Goal: Information Seeking & Learning: Learn about a topic

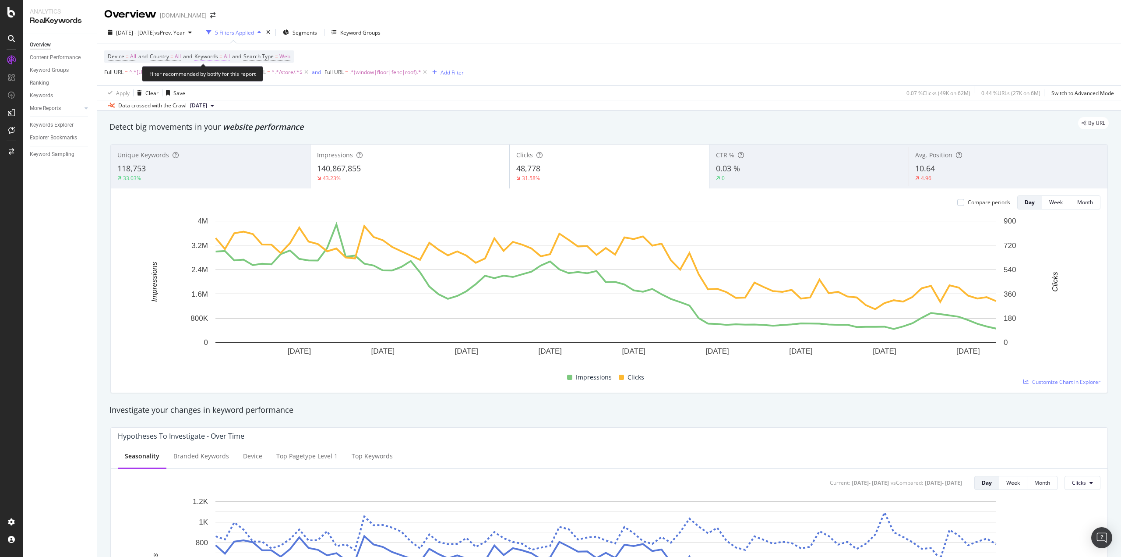
click at [216, 56] on span "Keywords" at bounding box center [206, 56] width 24 height 7
click at [222, 78] on icon "button" at bounding box center [222, 76] width 4 height 5
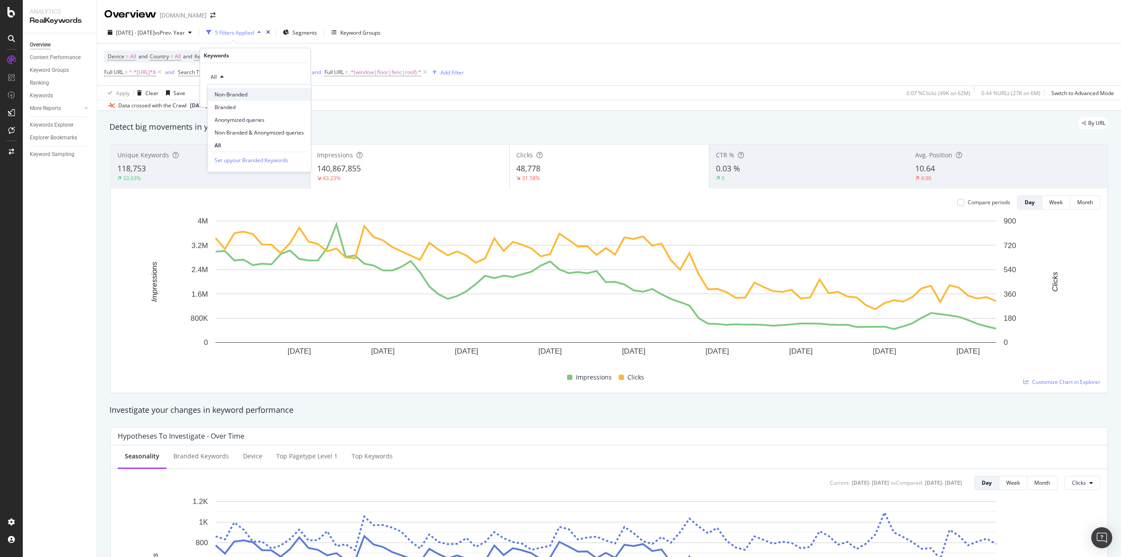
click at [233, 91] on span "Non-Branded" at bounding box center [259, 95] width 89 height 8
click at [288, 96] on div "button" at bounding box center [284, 95] width 12 height 5
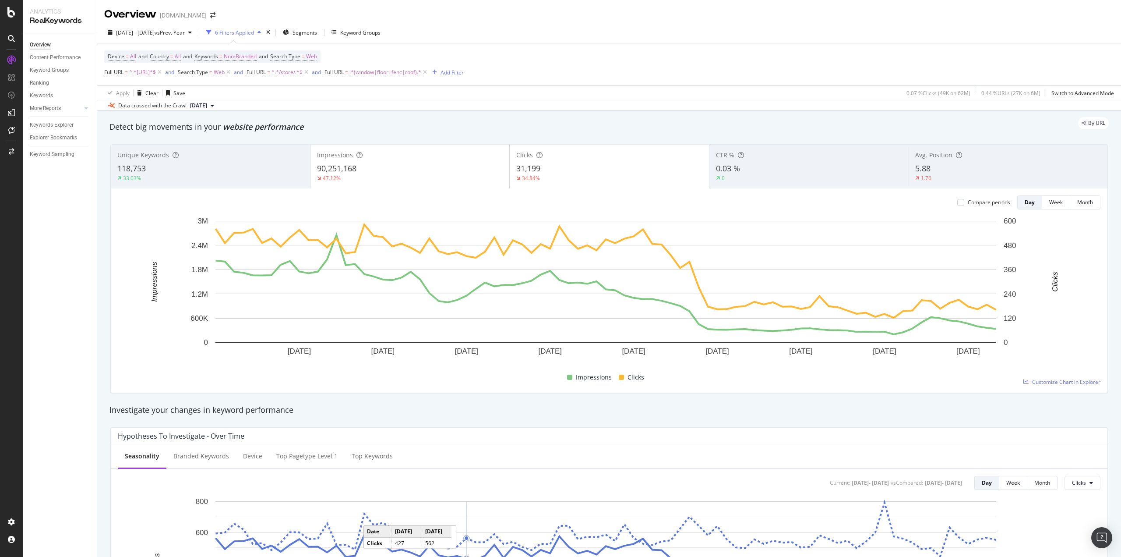
click at [562, 159] on div "Clicks" at bounding box center [609, 155] width 186 height 9
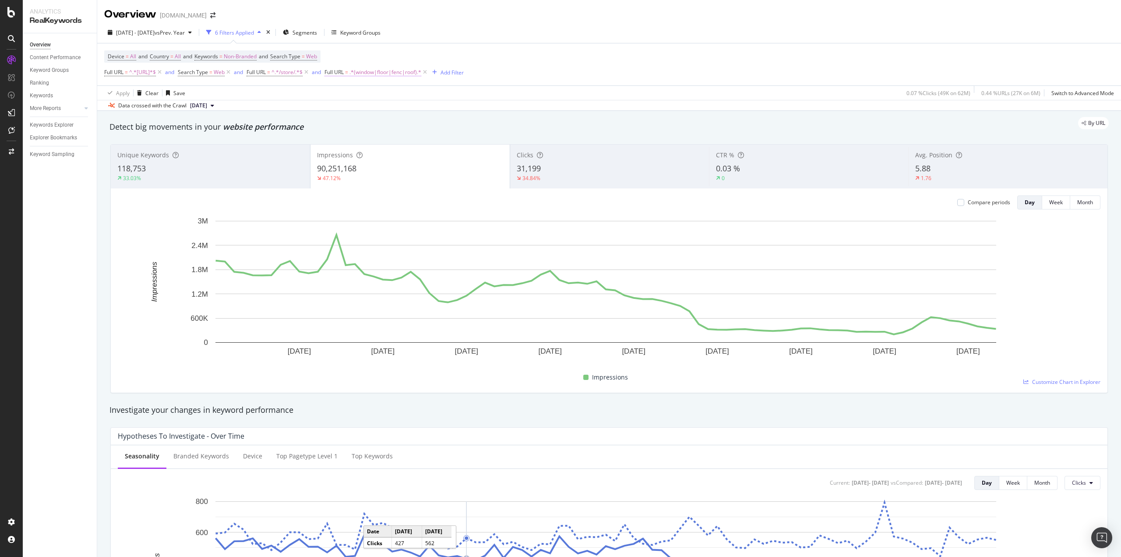
click at [421, 72] on span ".*(window|floor|fenc|roof).*" at bounding box center [385, 72] width 72 height 12
click at [406, 110] on input ".*(window|floor|fenc|roof).*" at bounding box center [393, 109] width 83 height 14
click at [408, 108] on input ".*(window|floor|fenc|roof).*" at bounding box center [393, 109] width 83 height 14
type input ".*(window|floor|fence|roof).*"
click at [441, 129] on div "Apply" at bounding box center [441, 127] width 14 height 7
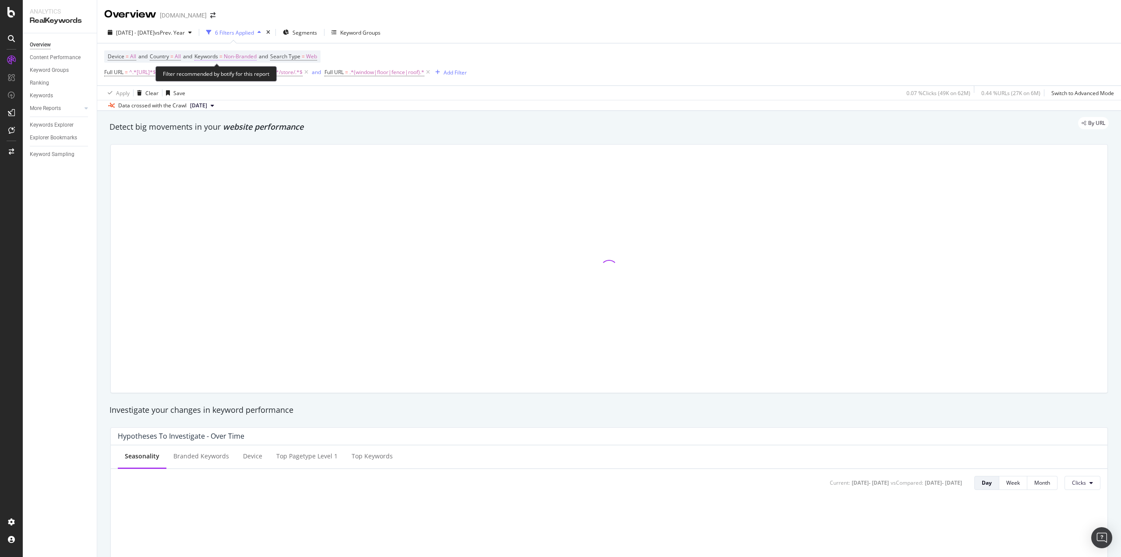
click at [222, 56] on span "=" at bounding box center [220, 56] width 3 height 7
click at [220, 96] on div "Cancel" at bounding box center [223, 95] width 17 height 7
click at [257, 57] on span "Non-Branded" at bounding box center [240, 56] width 33 height 12
click at [247, 76] on div "button" at bounding box center [249, 76] width 11 height 5
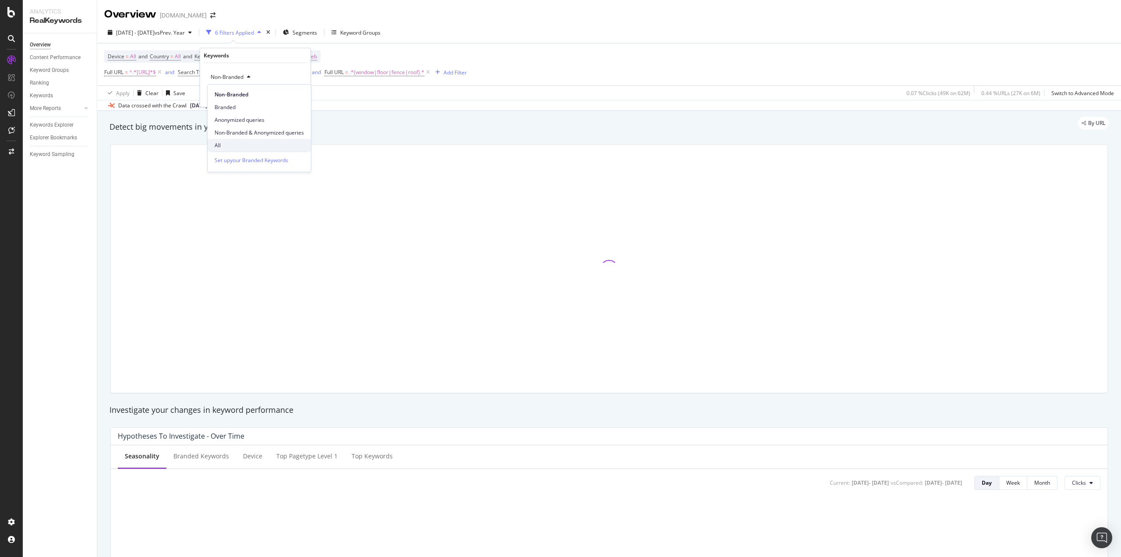
click at [228, 143] on span "All" at bounding box center [259, 145] width 89 height 8
click at [299, 96] on div "Apply" at bounding box center [297, 95] width 14 height 7
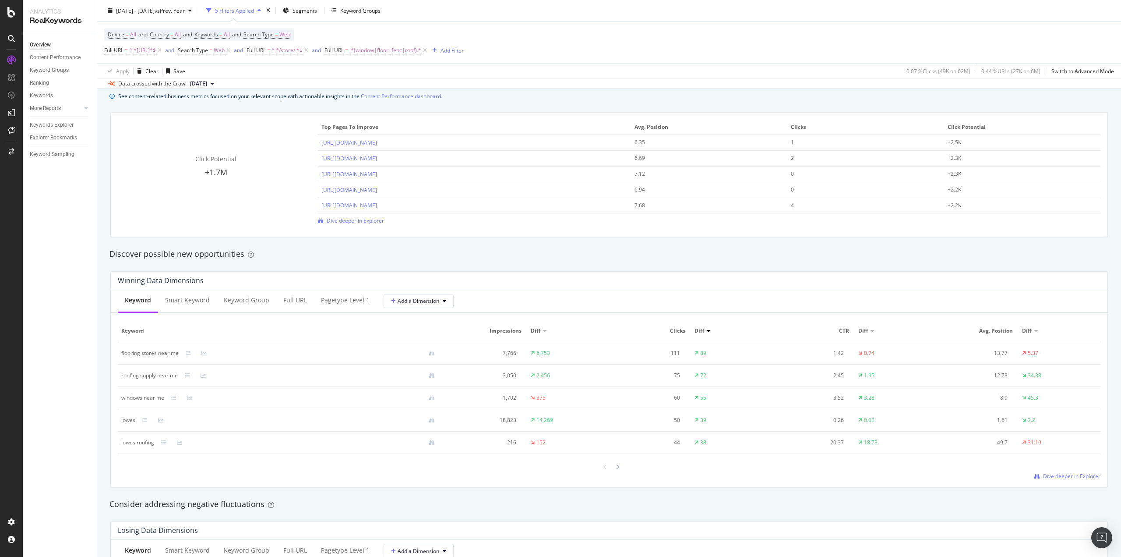
scroll to position [626, 0]
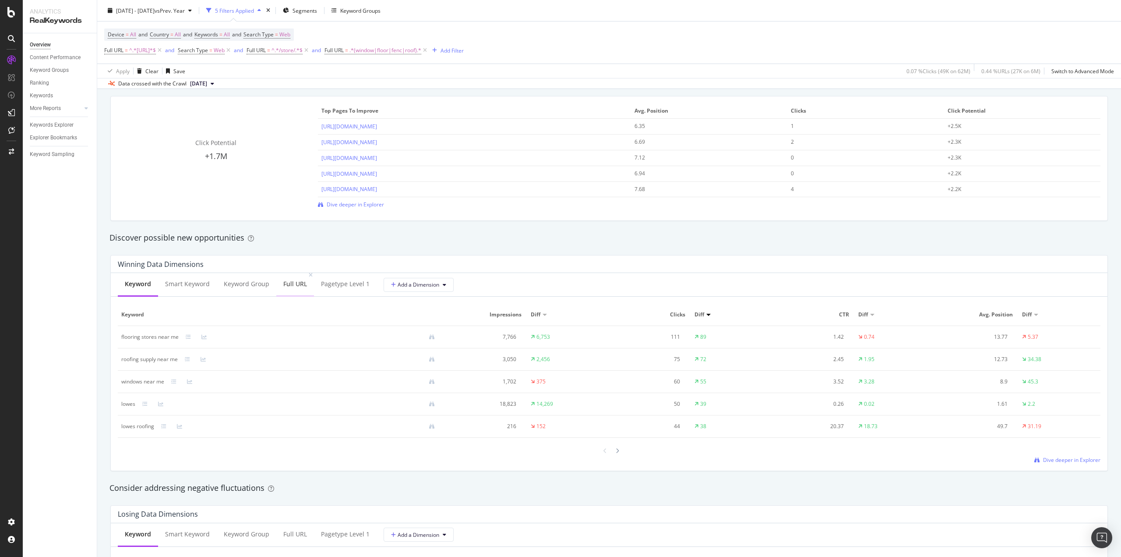
click at [283, 285] on div "Full URL" at bounding box center [295, 283] width 24 height 9
click at [137, 286] on div "Keyword" at bounding box center [137, 283] width 25 height 9
click at [707, 314] on div at bounding box center [708, 315] width 4 height 2
click at [706, 315] on div at bounding box center [708, 315] width 4 height 2
click at [616, 449] on icon at bounding box center [618, 450] width 4 height 5
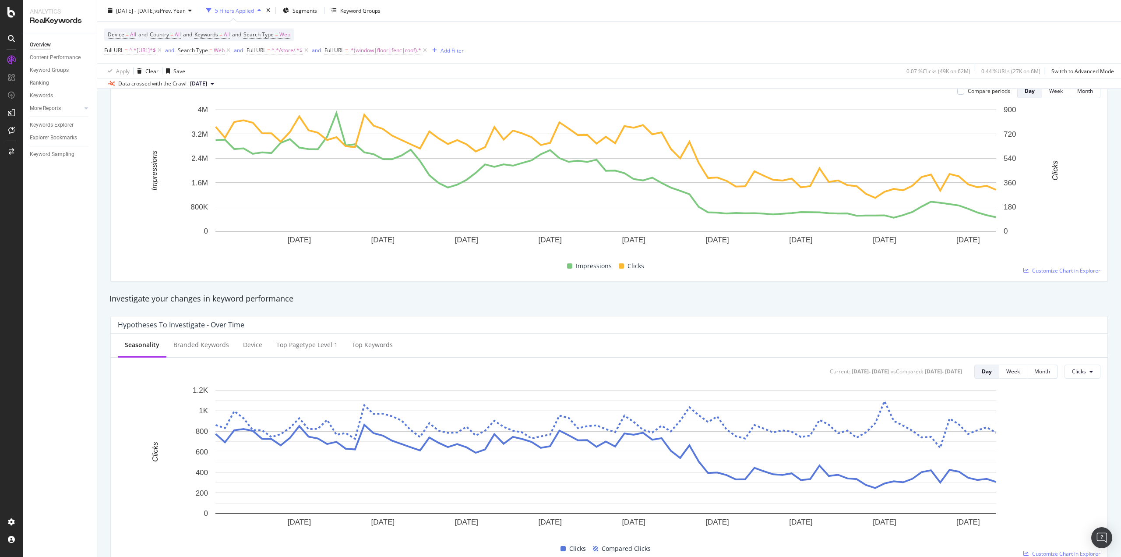
scroll to position [101, 0]
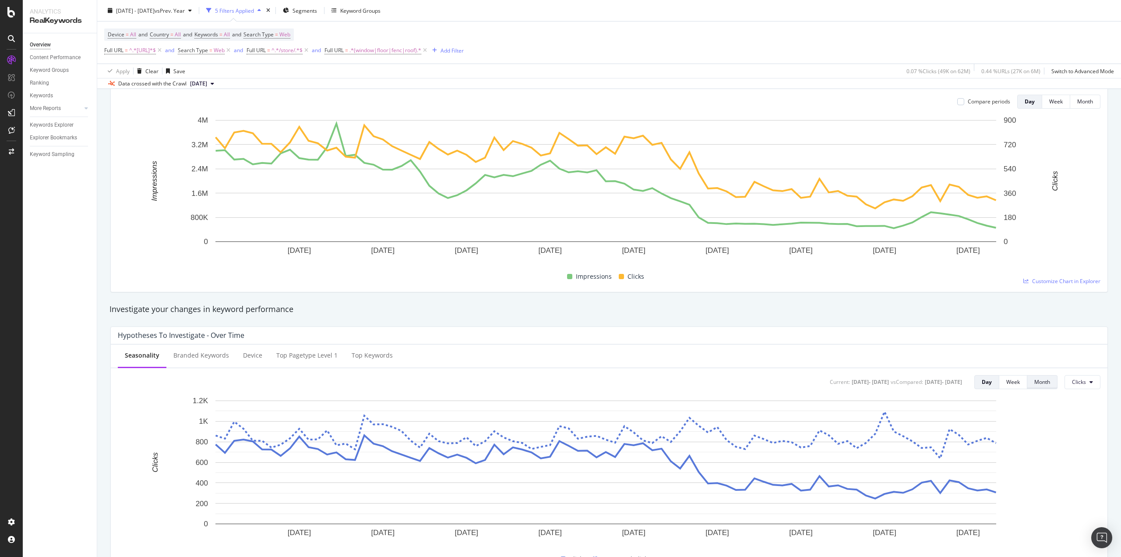
click at [1034, 378] on div "Month" at bounding box center [1042, 382] width 16 height 12
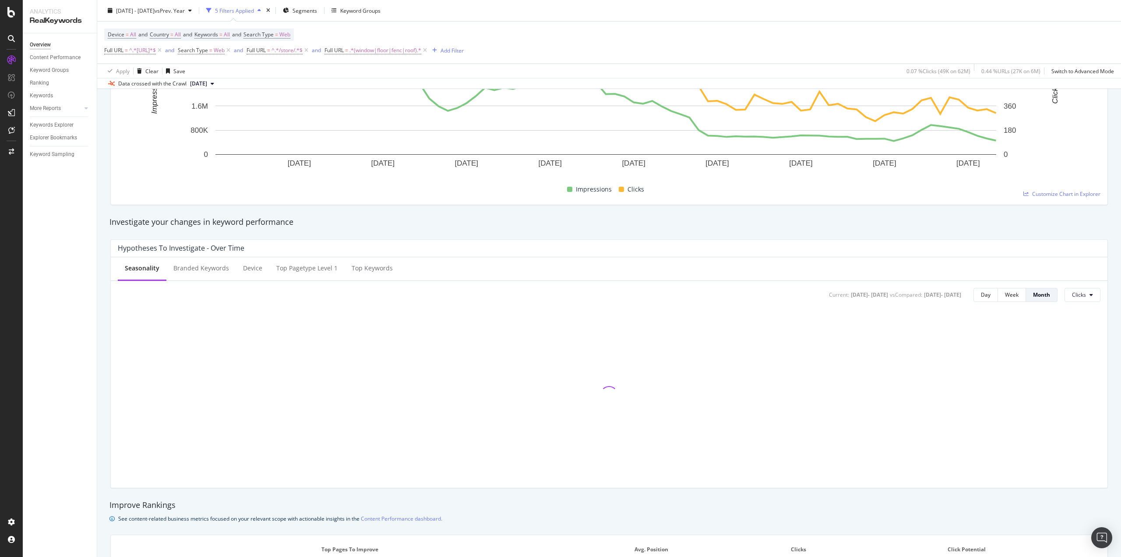
scroll to position [188, 0]
click at [982, 298] on div "Day" at bounding box center [986, 293] width 10 height 7
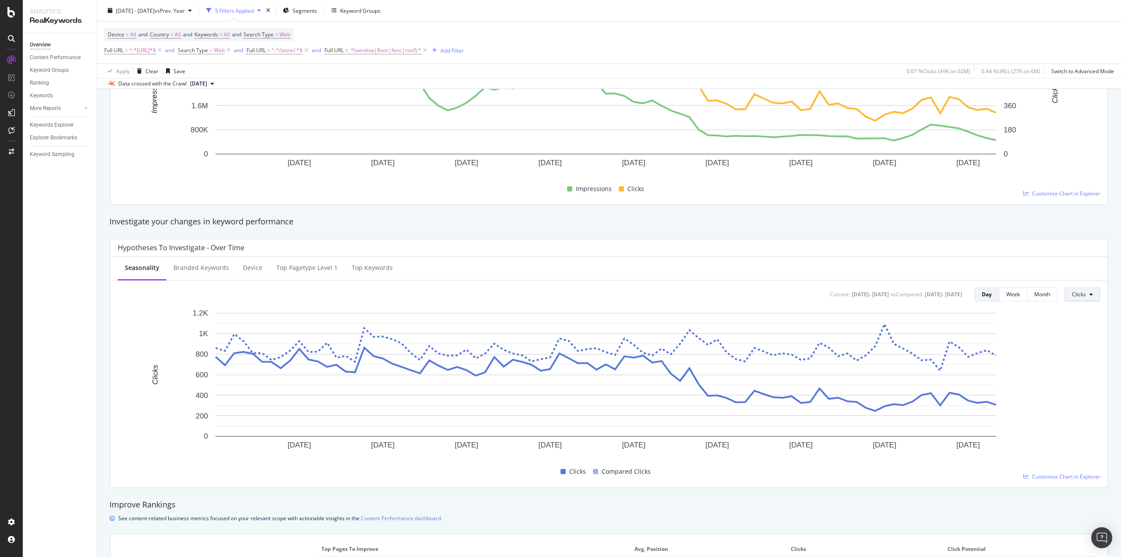
click at [1074, 292] on span "Clicks" at bounding box center [1079, 293] width 14 height 7
click at [1091, 346] on span "Average Position" at bounding box center [1086, 344] width 41 height 8
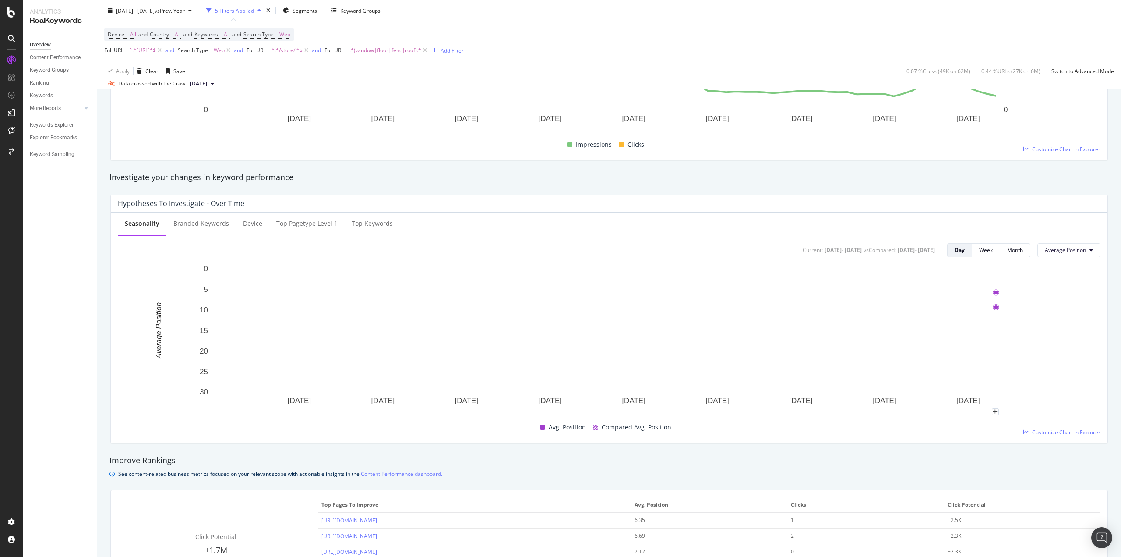
scroll to position [232, 0]
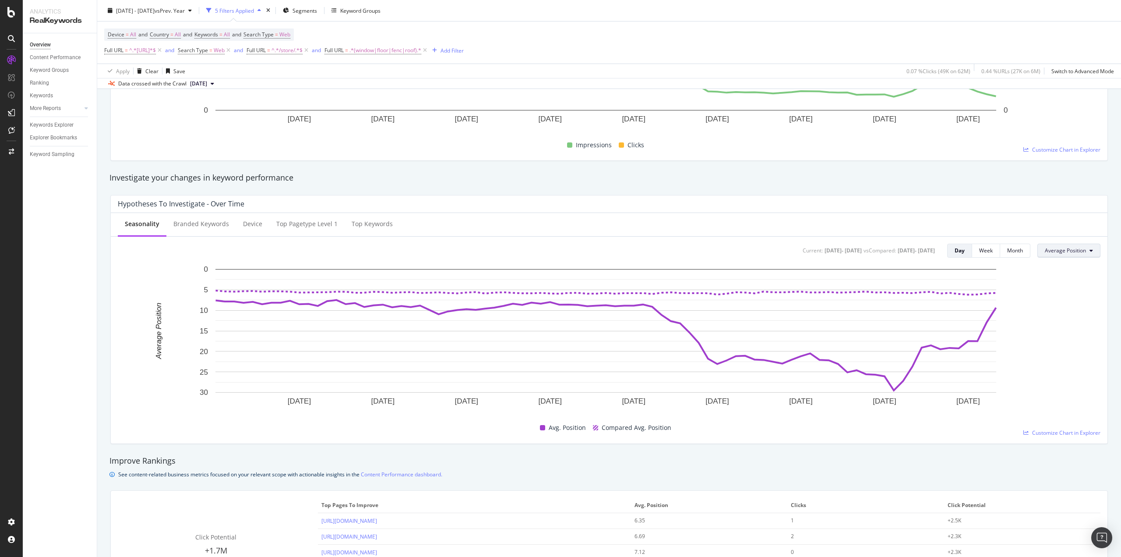
click at [1051, 252] on span "Average Position" at bounding box center [1065, 250] width 41 height 7
click at [1056, 319] on span "CTR" at bounding box center [1060, 317] width 42 height 8
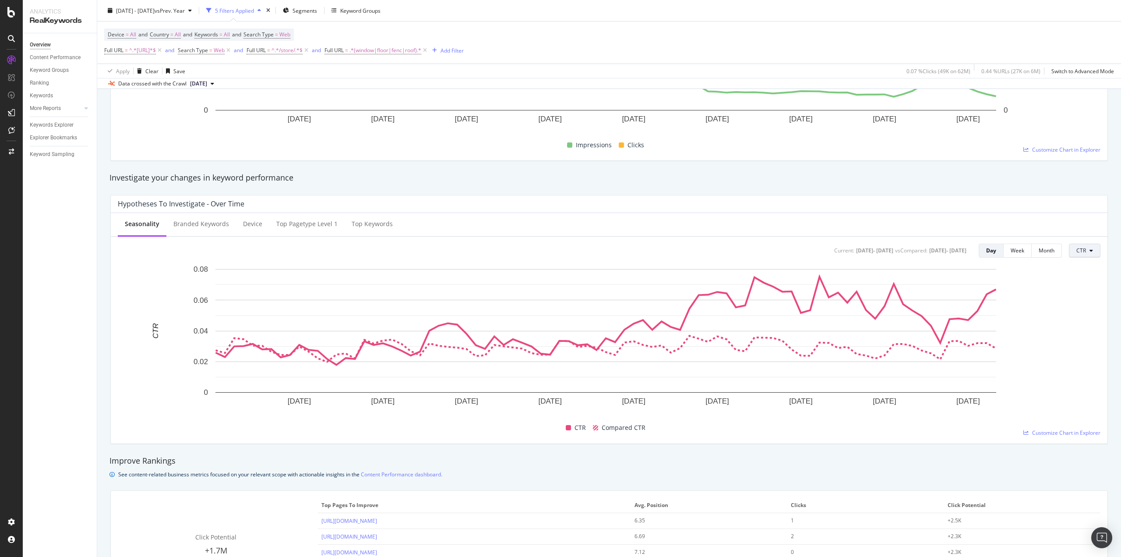
click at [1077, 250] on span "CTR" at bounding box center [1082, 250] width 10 height 7
click at [1070, 270] on div "Clicks" at bounding box center [1090, 267] width 55 height 13
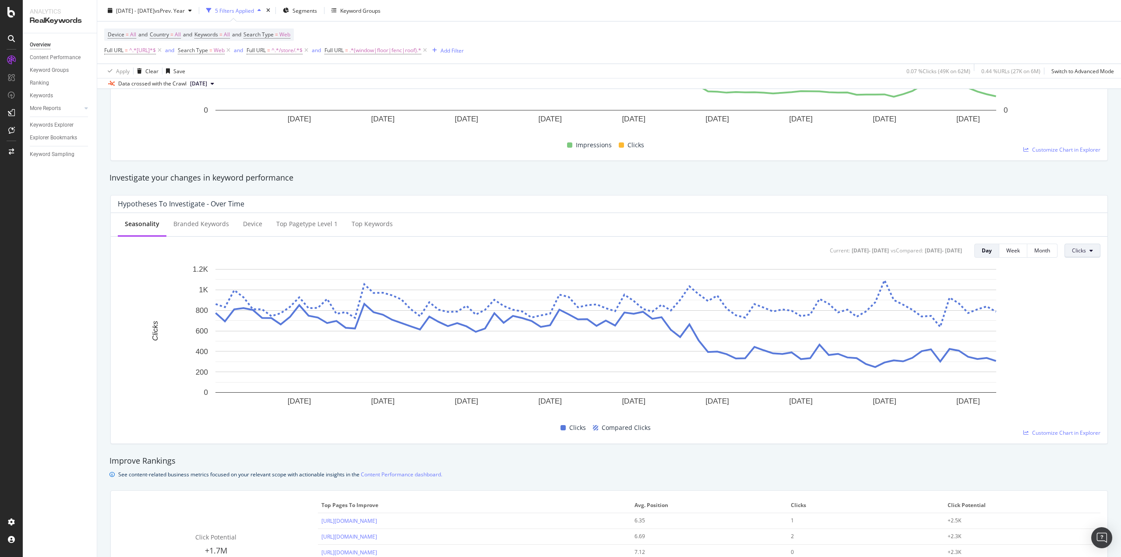
click at [1072, 251] on span "Clicks" at bounding box center [1079, 250] width 14 height 7
click at [1071, 279] on div "Impressions" at bounding box center [1086, 284] width 55 height 13
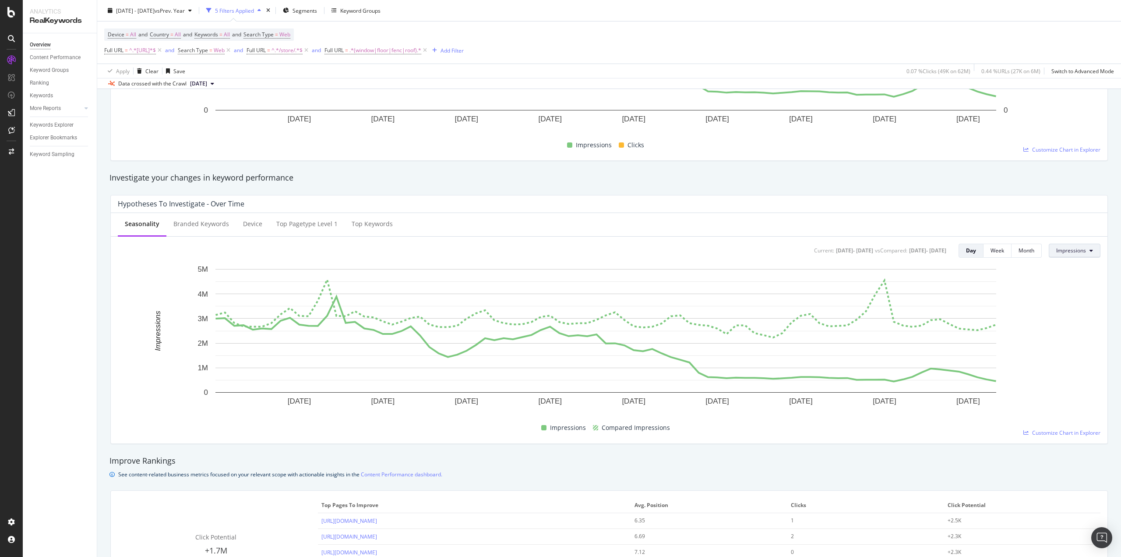
click at [1069, 250] on span "Impressions" at bounding box center [1071, 250] width 30 height 7
click at [1062, 274] on div "Clicks" at bounding box center [1070, 267] width 55 height 13
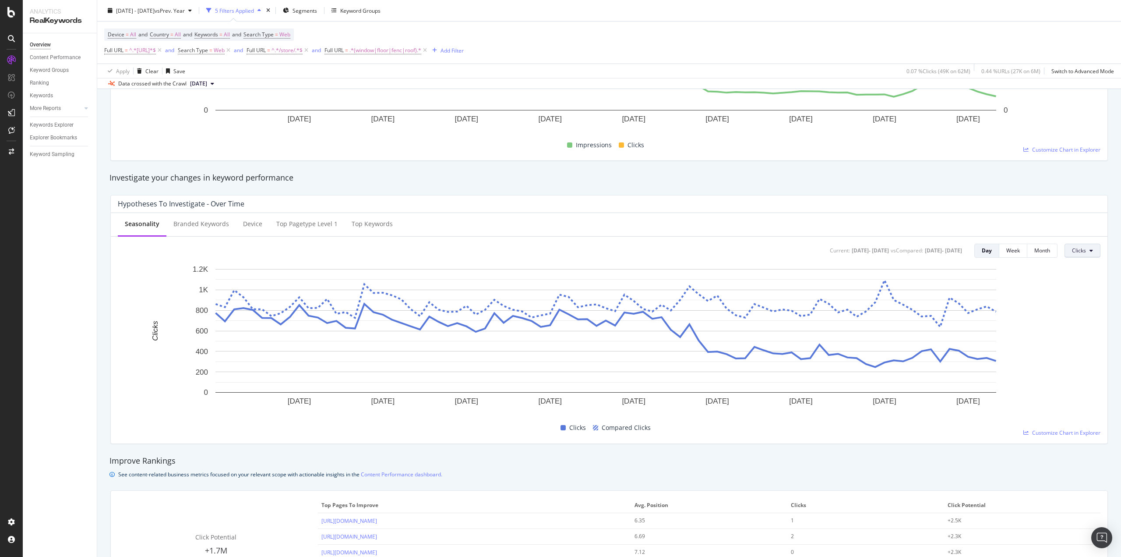
click at [1065, 253] on button "Clicks" at bounding box center [1083, 251] width 36 height 14
click at [1075, 301] on span "Average Position" at bounding box center [1086, 301] width 41 height 8
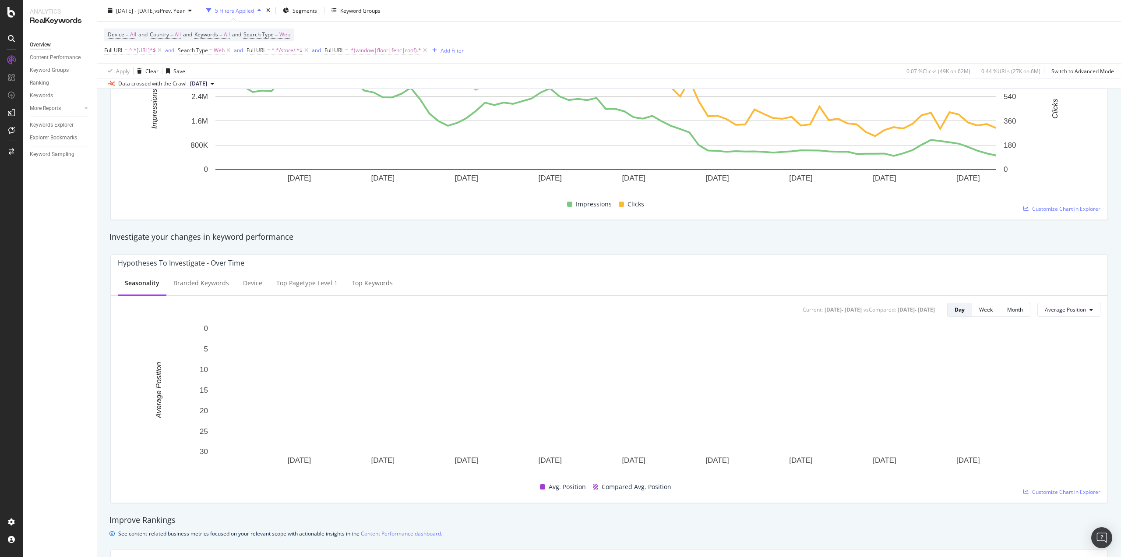
scroll to position [188, 0]
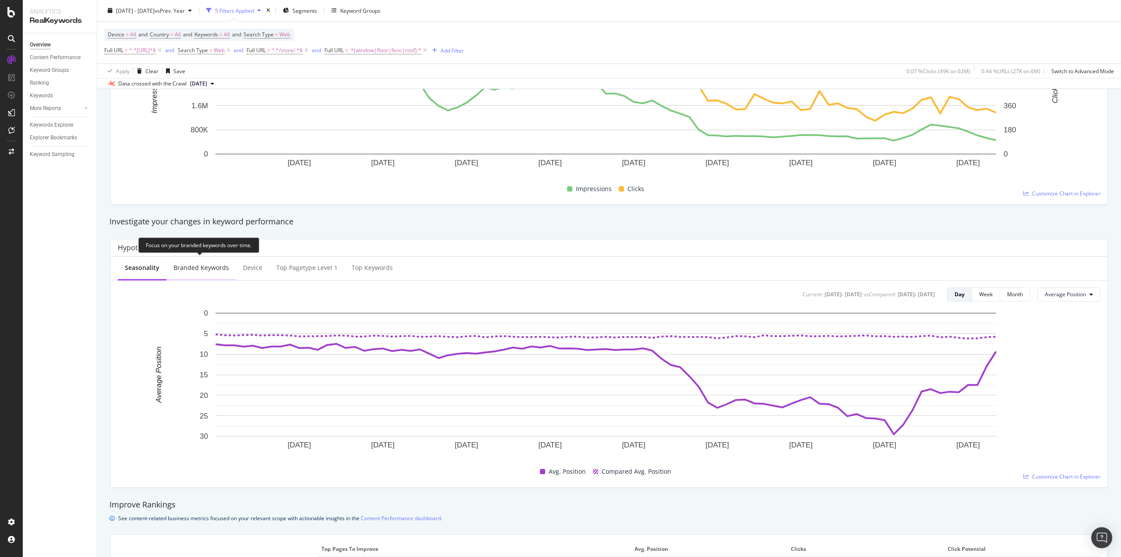
click at [182, 268] on div "Branded Keywords" at bounding box center [201, 267] width 56 height 9
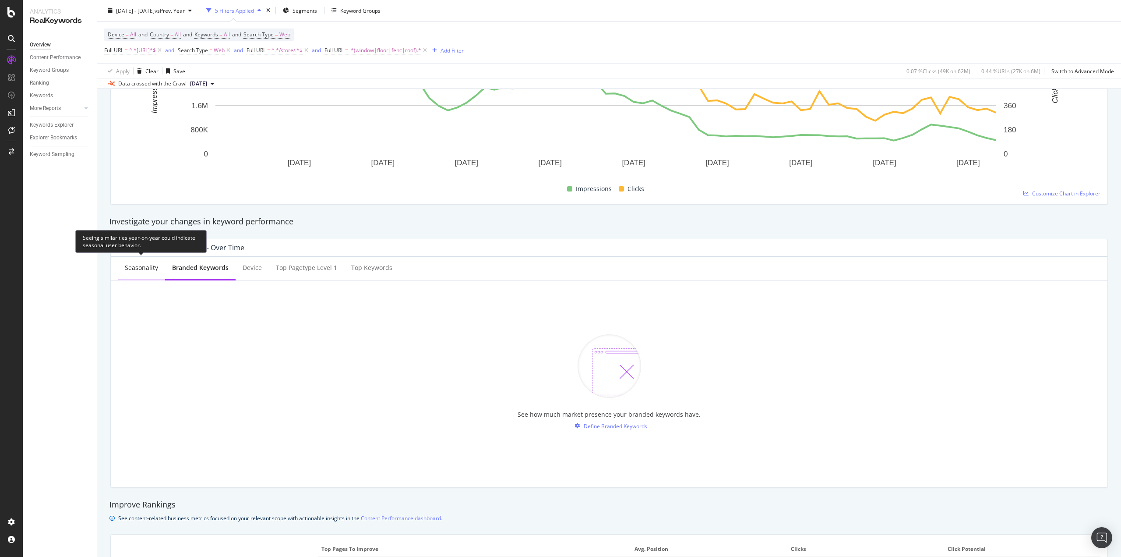
click at [151, 271] on div "Seasonality" at bounding box center [141, 267] width 33 height 9
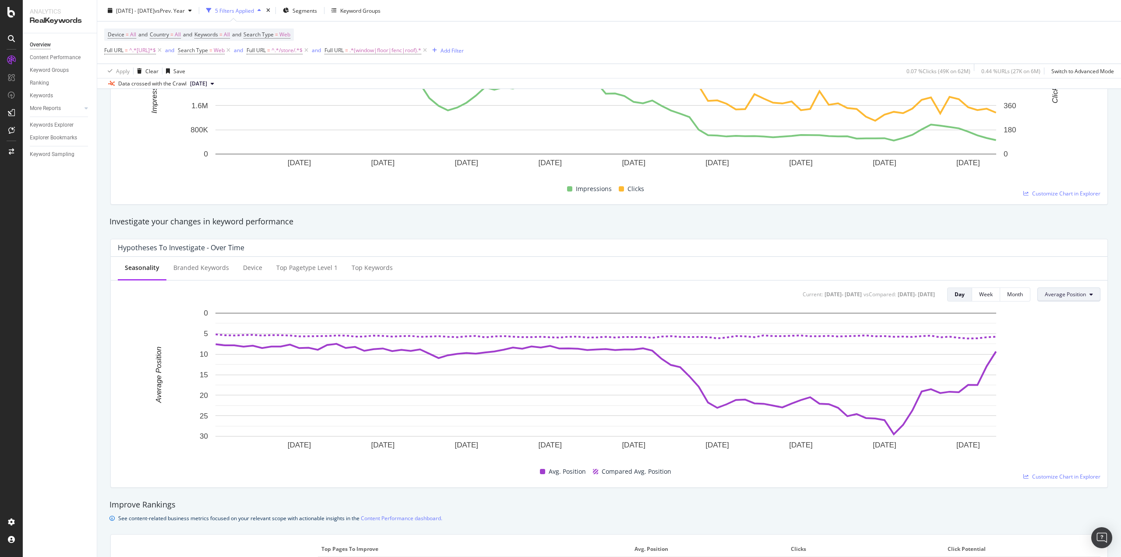
click at [1070, 294] on span "Average Position" at bounding box center [1065, 293] width 41 height 7
click at [1055, 318] on div "Impressions" at bounding box center [1060, 326] width 56 height 16
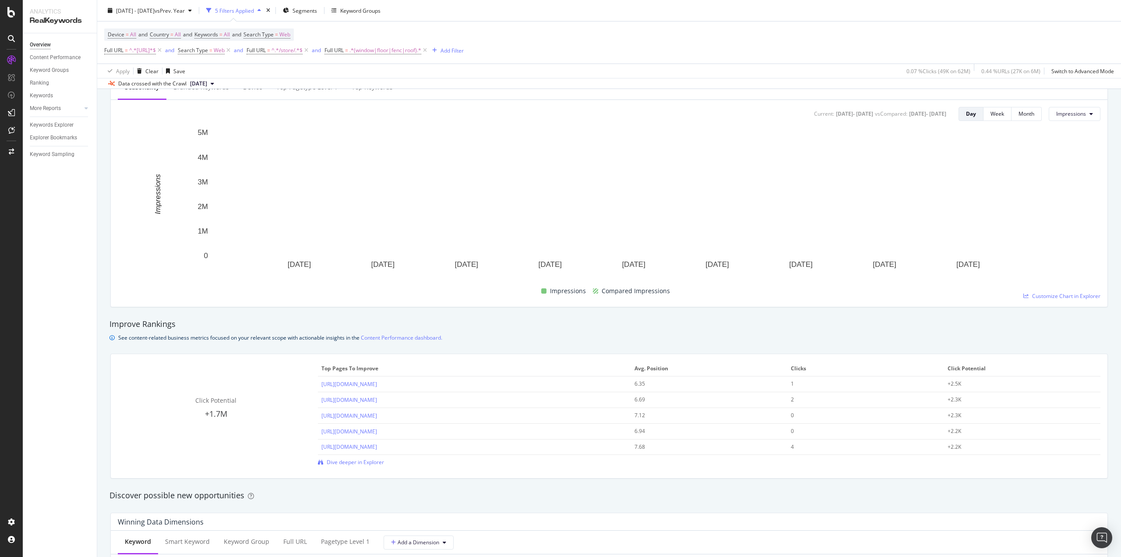
scroll to position [145, 0]
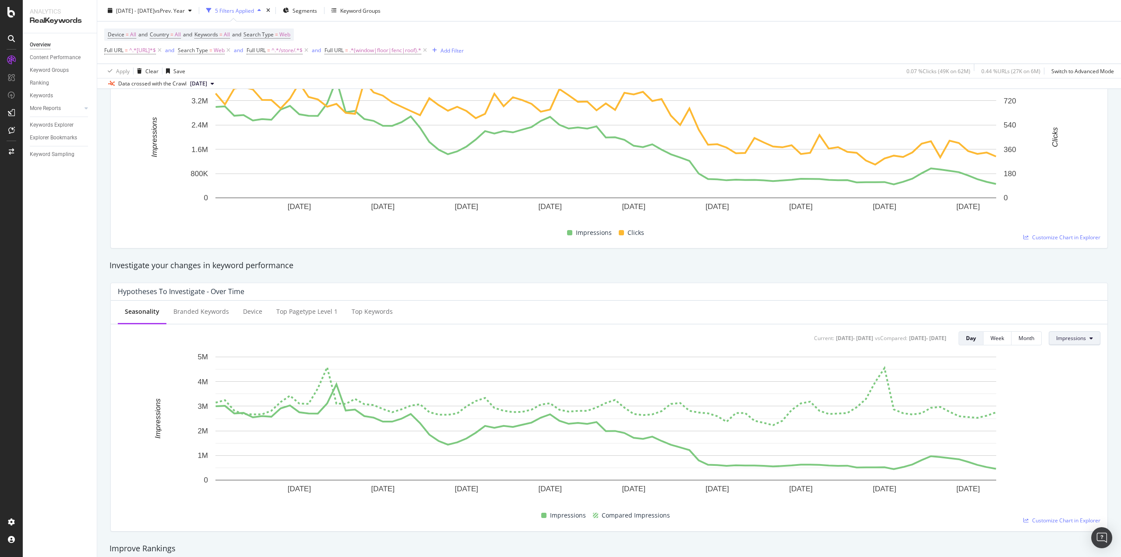
click at [1088, 337] on button "Impressions" at bounding box center [1075, 338] width 52 height 14
click at [1061, 360] on div "Clicks" at bounding box center [1070, 355] width 55 height 13
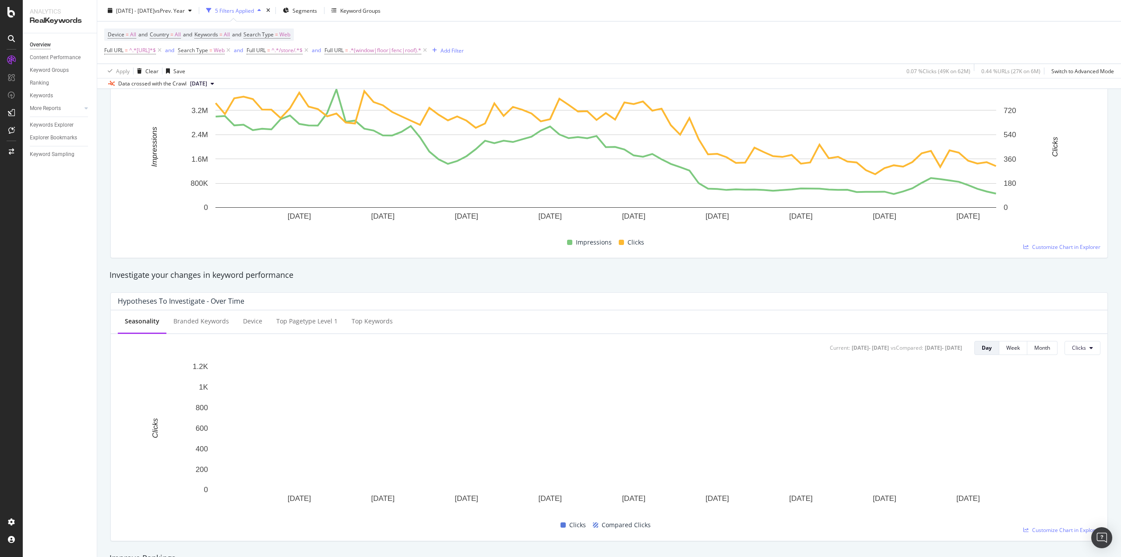
scroll to position [101, 0]
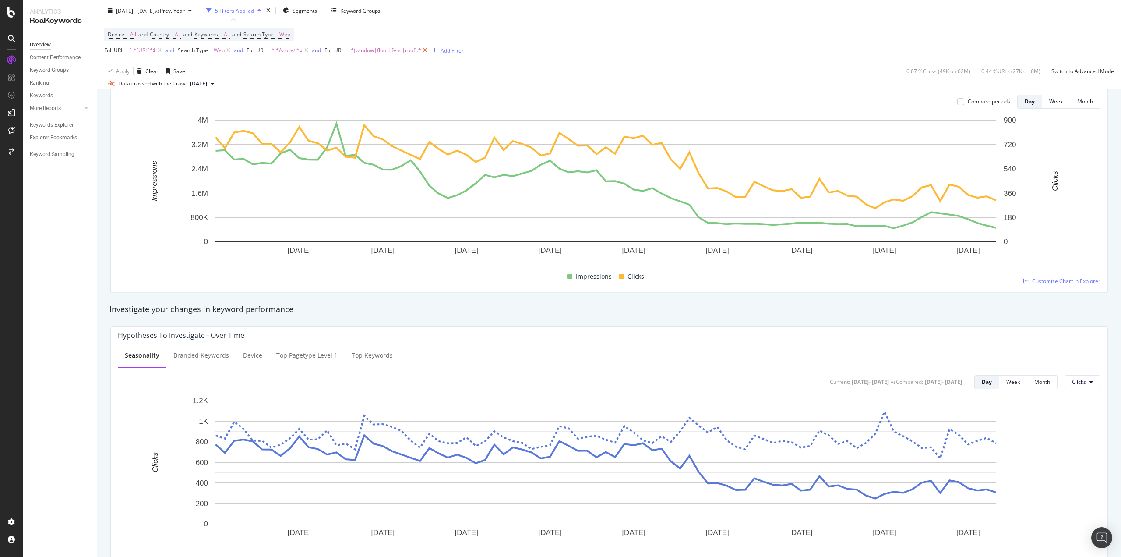
click at [429, 50] on icon at bounding box center [424, 50] width 7 height 9
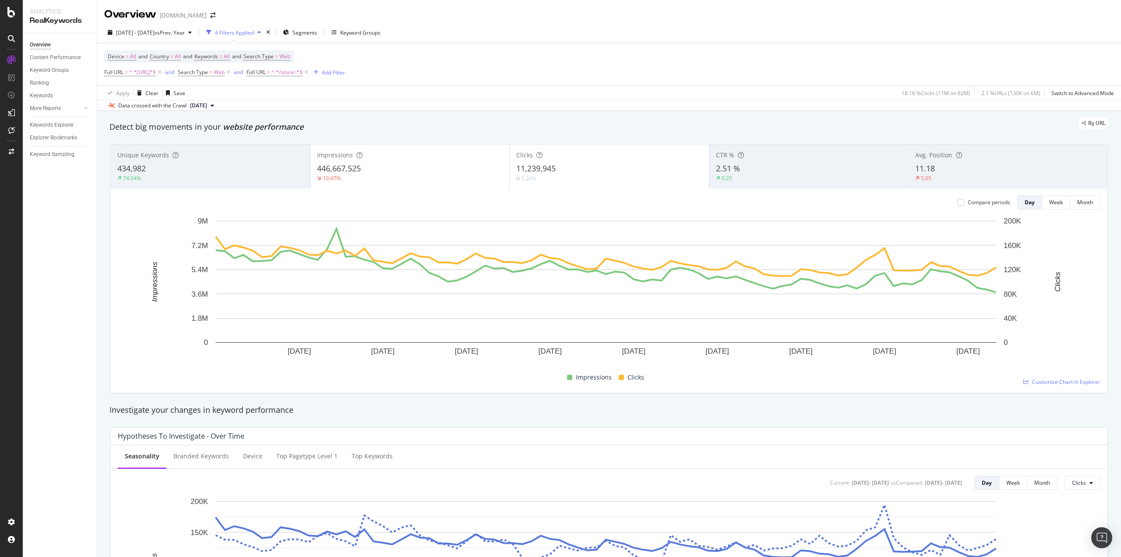
click at [185, 157] on div "Unique Keywords" at bounding box center [210, 155] width 186 height 9
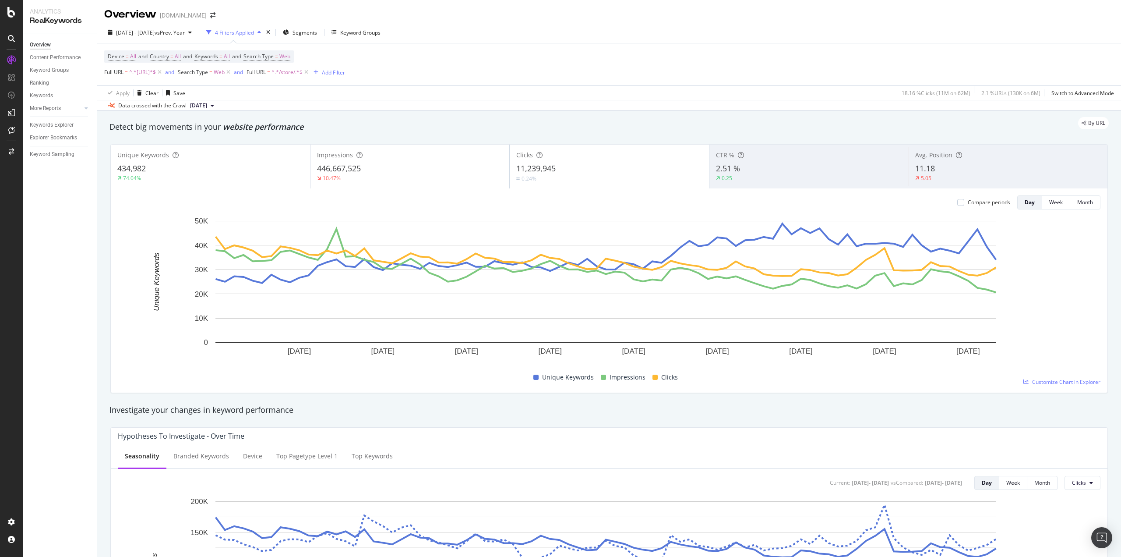
click at [392, 169] on div "446,667,525" at bounding box center [410, 168] width 186 height 11
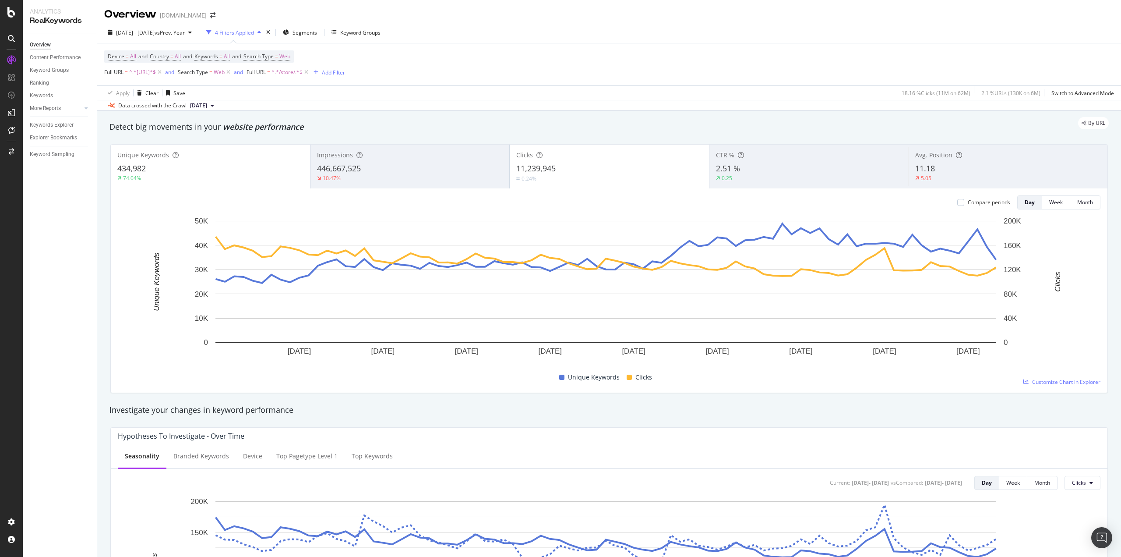
click at [351, 177] on div "10.47%" at bounding box center [410, 178] width 186 height 8
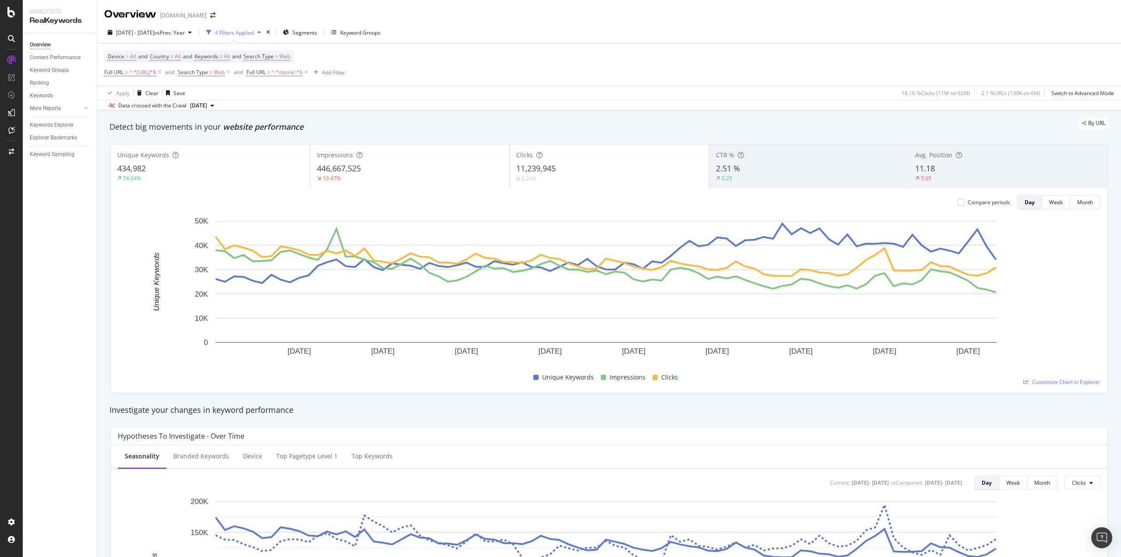
click at [351, 177] on div "10.47%" at bounding box center [410, 178] width 186 height 8
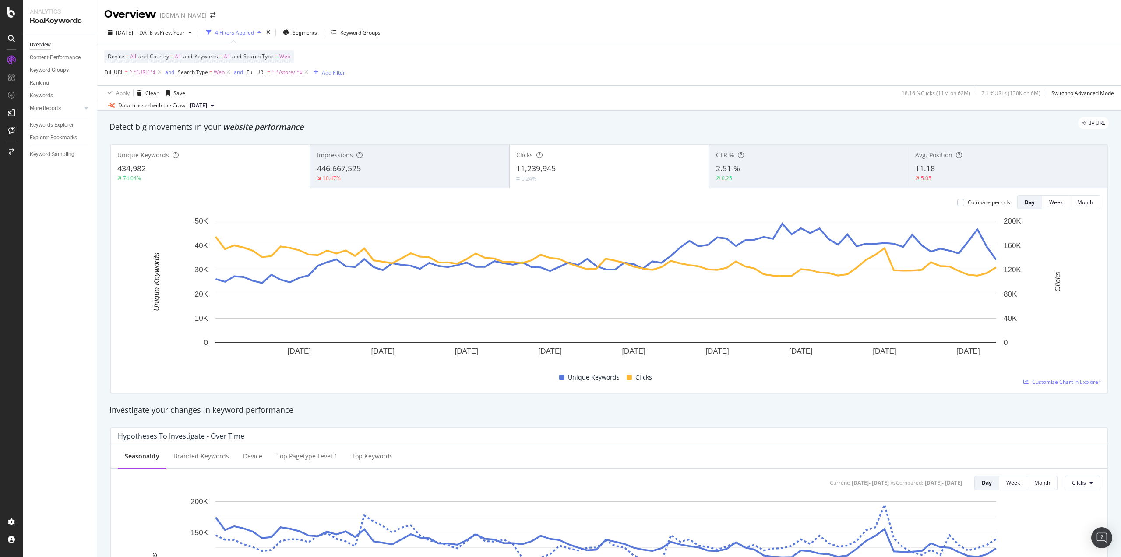
click at [266, 178] on div "74.04%" at bounding box center [210, 178] width 186 height 8
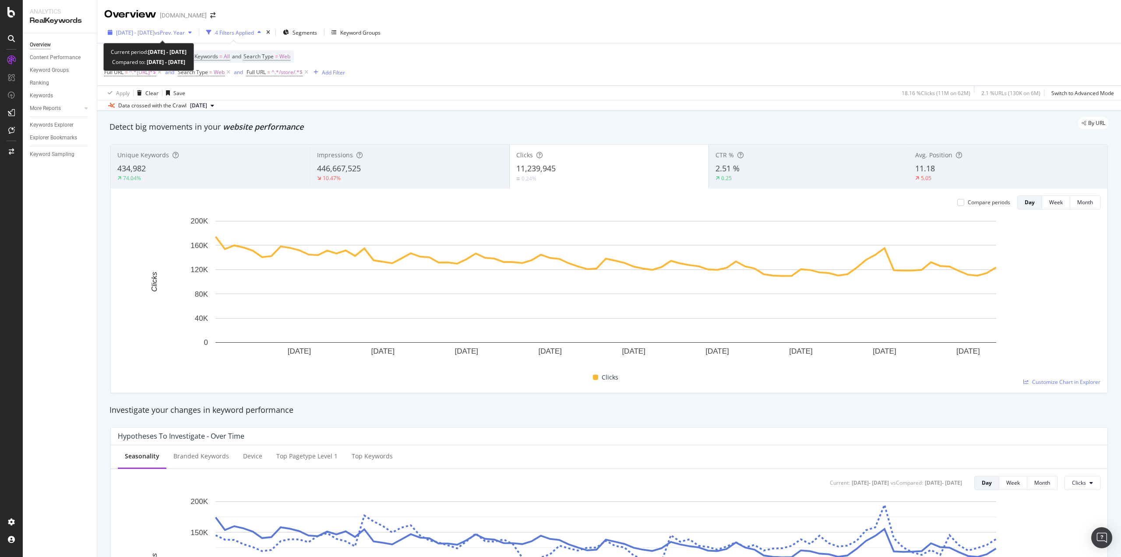
click at [182, 33] on span "vs Prev. Year" at bounding box center [170, 32] width 30 height 7
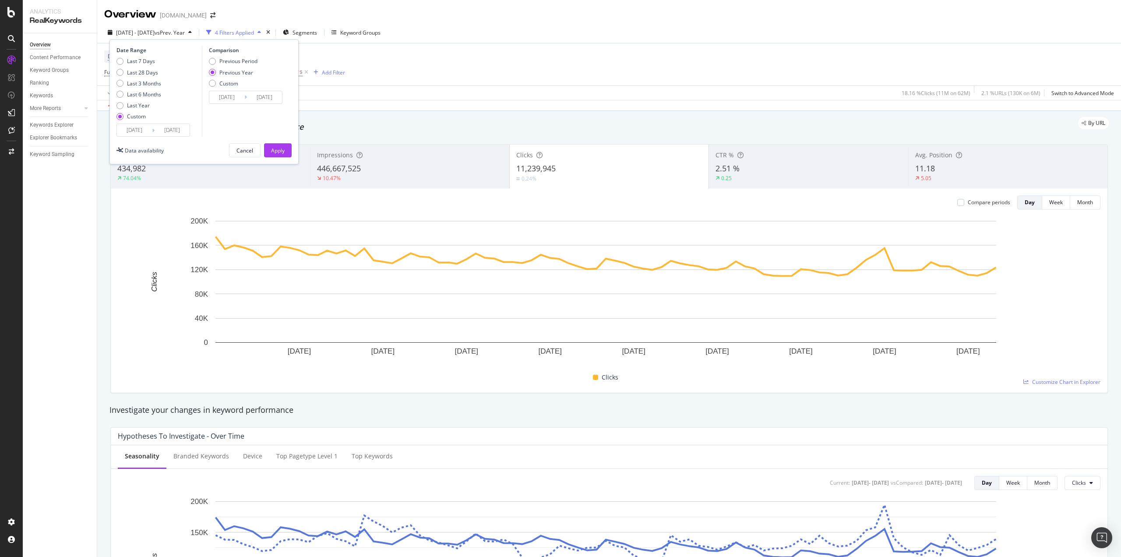
click at [477, 48] on div "Device = All and Country = All and Keywords = All and Search Type = Web Full UR…" at bounding box center [609, 64] width 1010 height 42
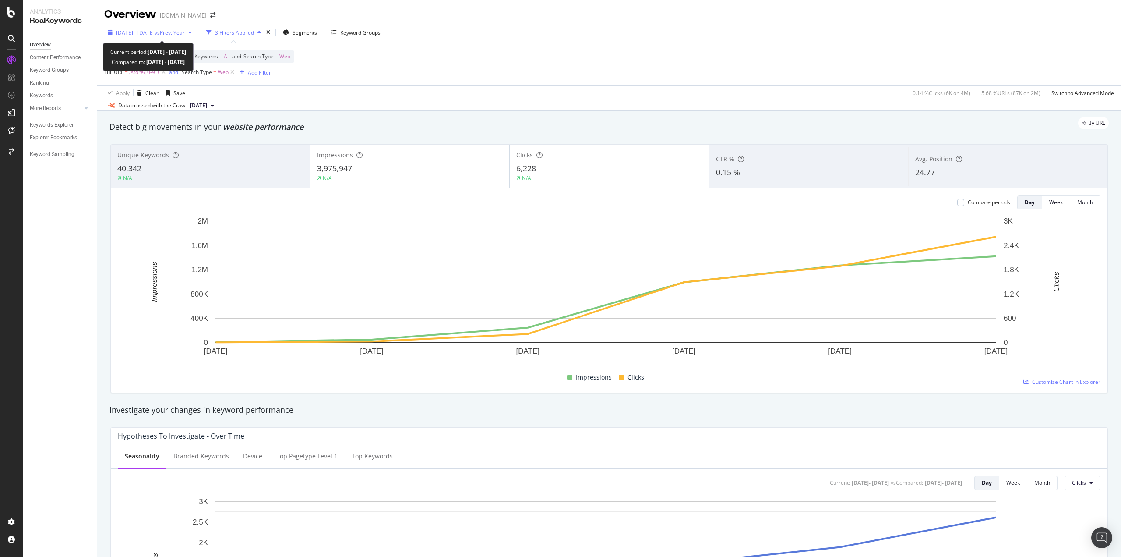
click at [191, 37] on div "[DATE] - [DATE] vs Prev. Year" at bounding box center [149, 32] width 91 height 13
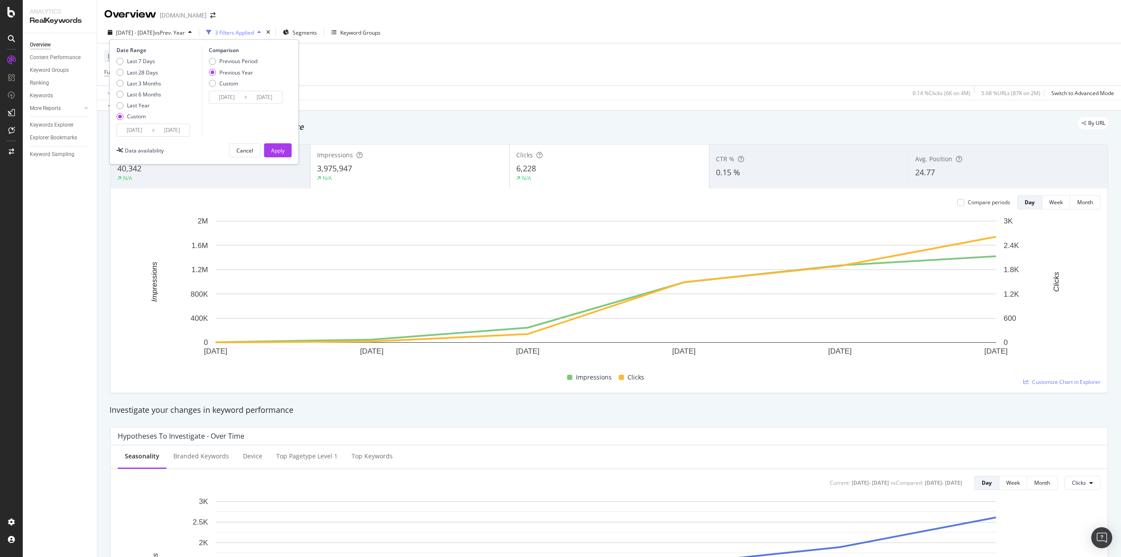
click at [172, 129] on input "[DATE]" at bounding box center [172, 130] width 35 height 12
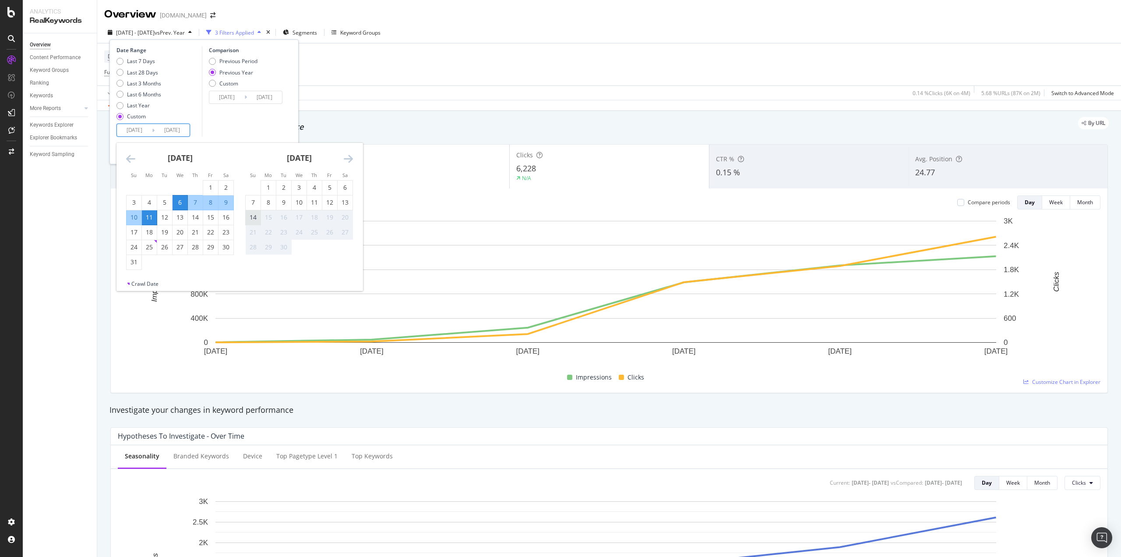
click at [257, 215] on div "14" at bounding box center [253, 217] width 15 height 9
type input "[DATE]"
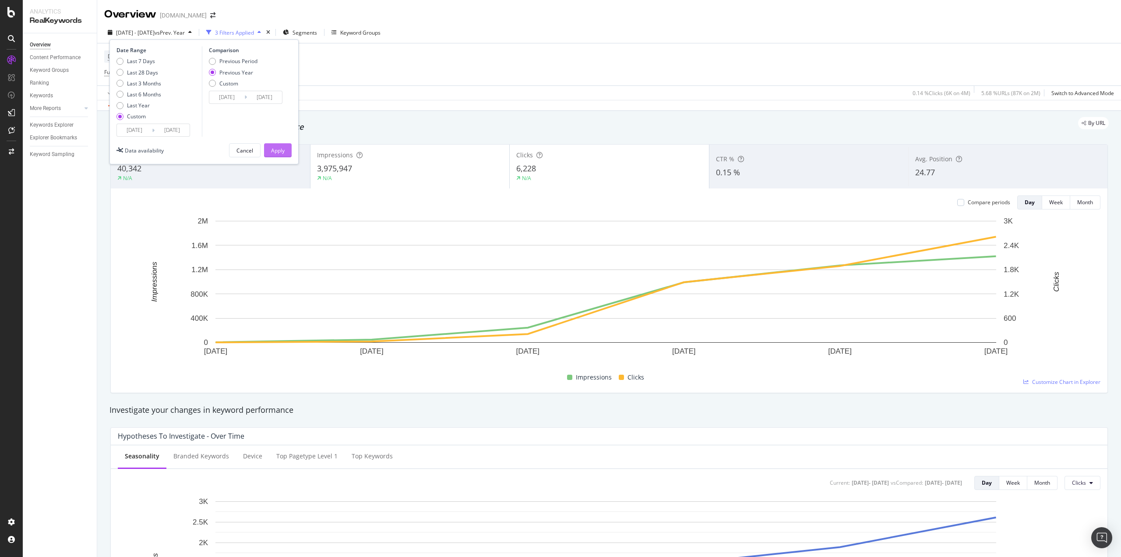
click at [277, 149] on div "Apply" at bounding box center [278, 150] width 14 height 7
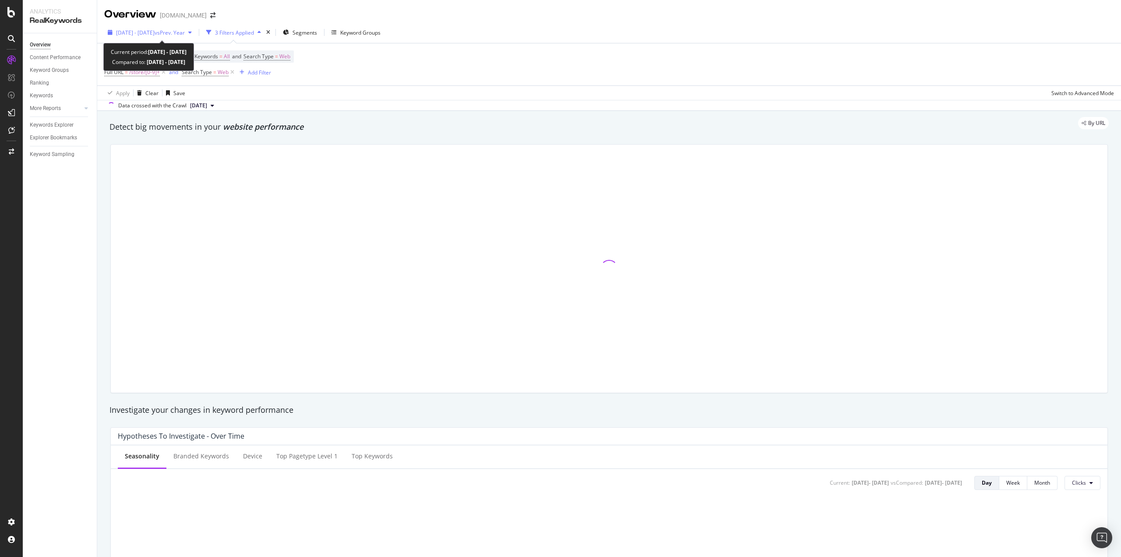
click at [186, 37] on div "[DATE] - [DATE] vs Prev. Year" at bounding box center [149, 32] width 91 height 13
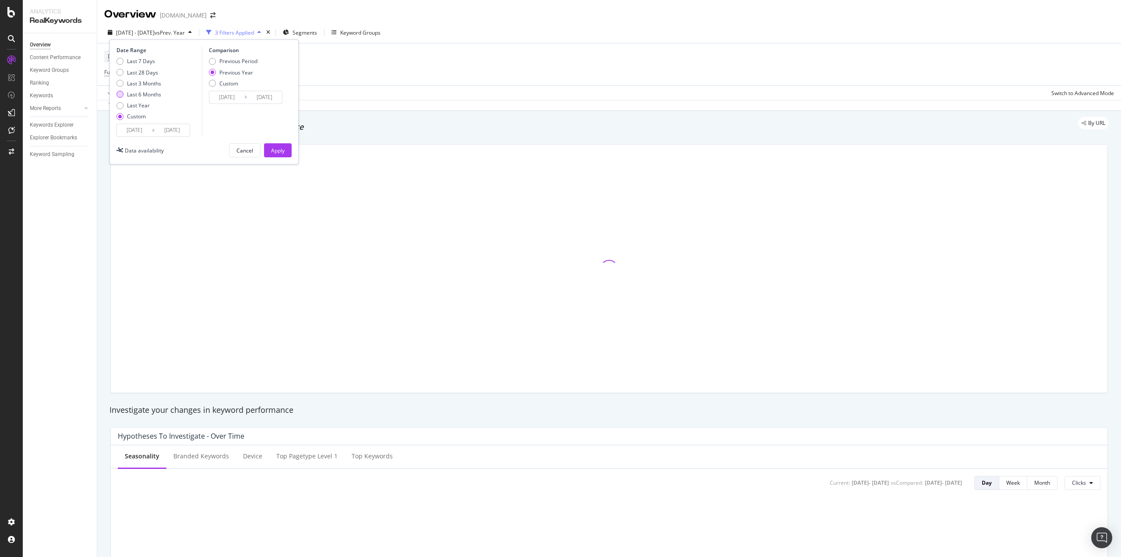
click at [140, 95] on div "Last 6 Months" at bounding box center [144, 94] width 34 height 7
type input "[DATE]"
click at [286, 152] on button "Apply" at bounding box center [278, 150] width 28 height 14
